Goal: Navigation & Orientation: Find specific page/section

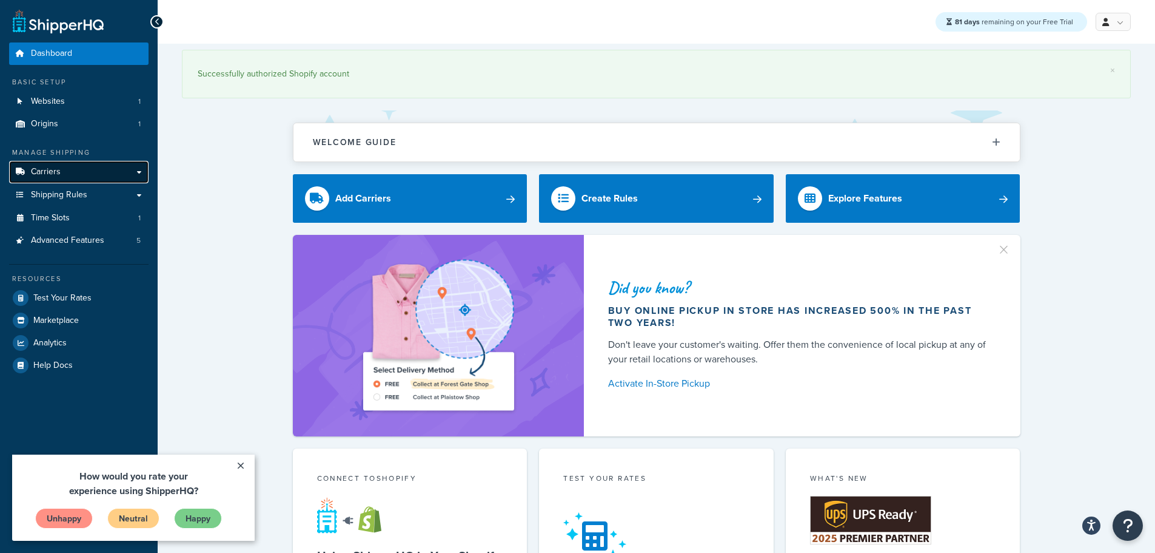
click at [55, 167] on span "Carriers" at bounding box center [46, 172] width 30 height 10
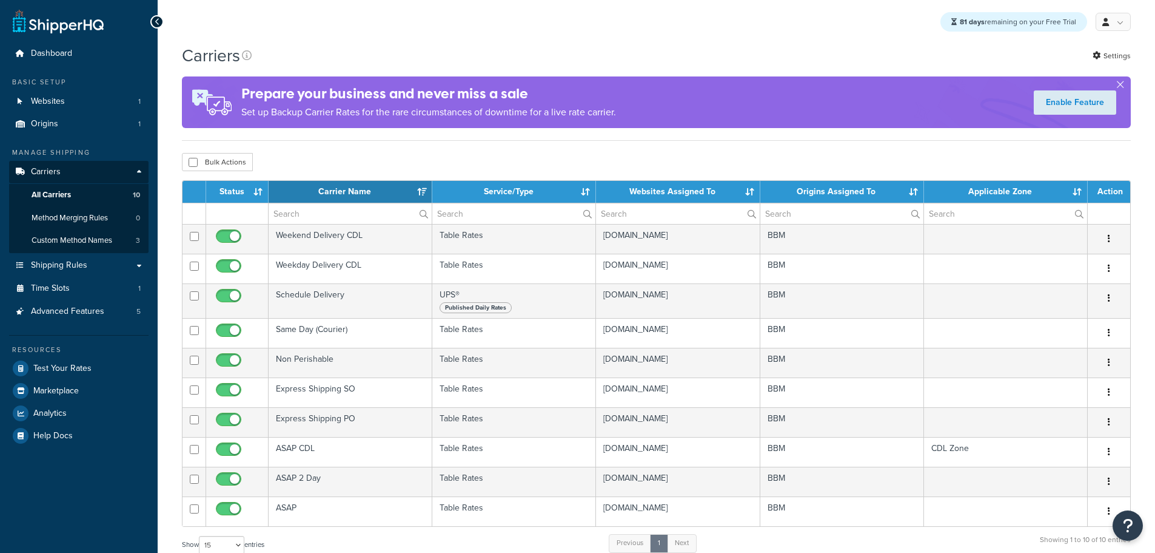
select select "15"
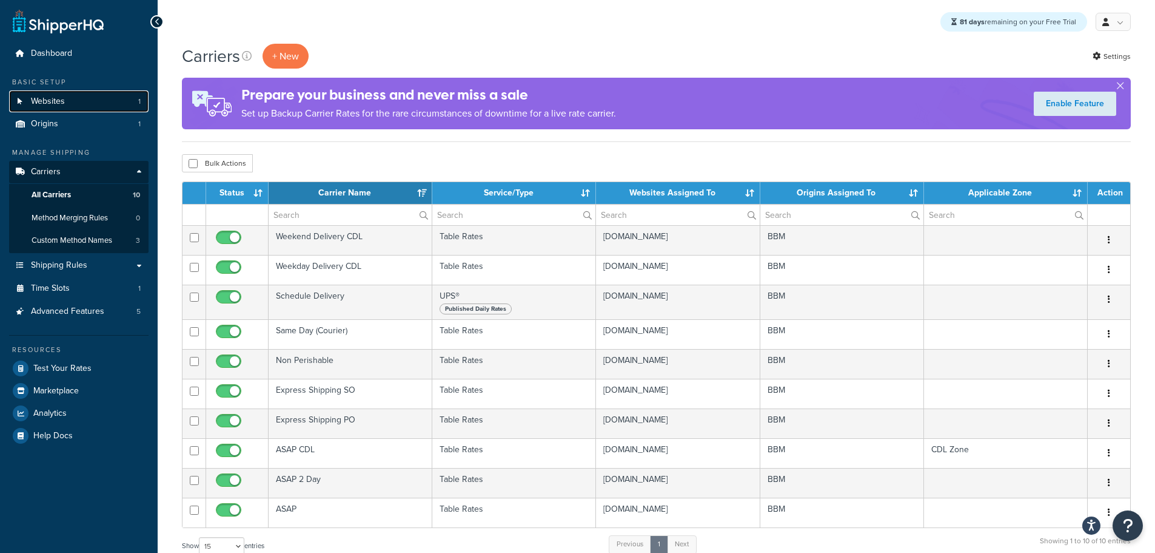
click at [62, 101] on span "Websites" at bounding box center [48, 101] width 34 height 10
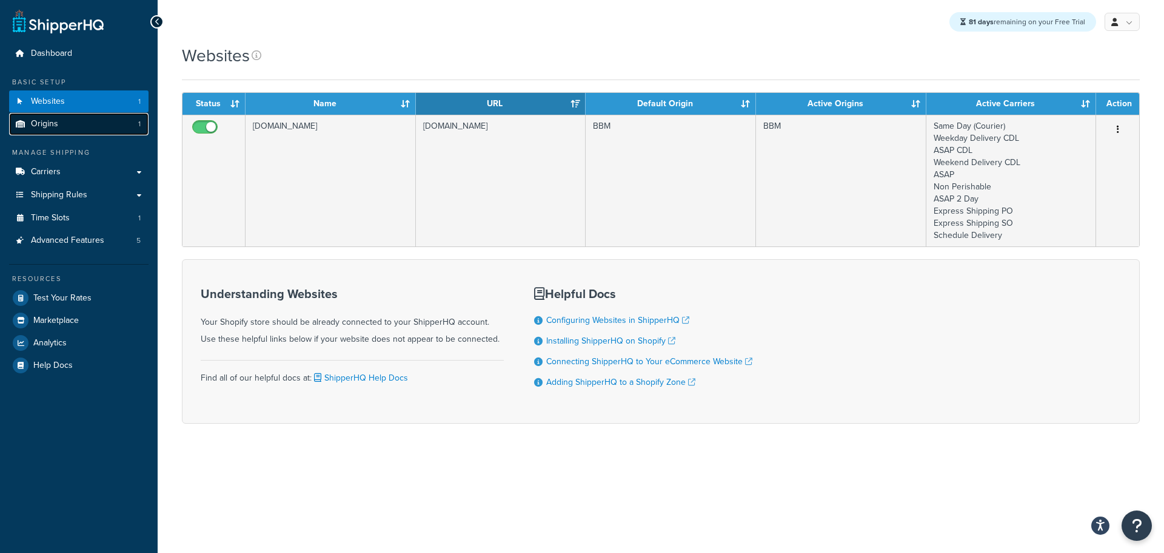
click at [48, 125] on span "Origins" at bounding box center [44, 124] width 27 height 10
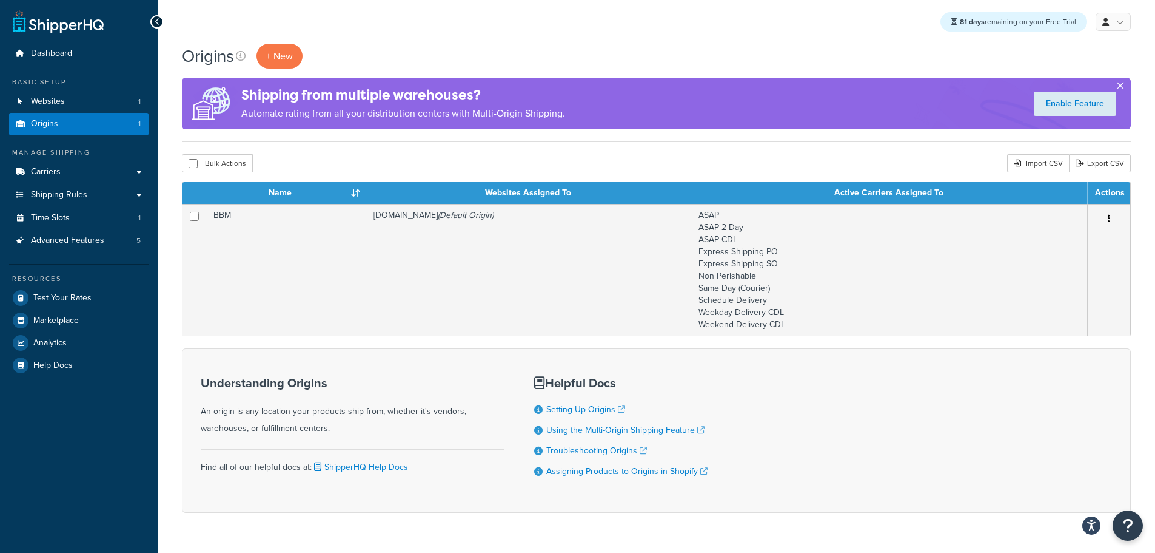
click at [1122, 87] on button "button" at bounding box center [1120, 88] width 3 height 3
